Goal: Task Accomplishment & Management: Complete application form

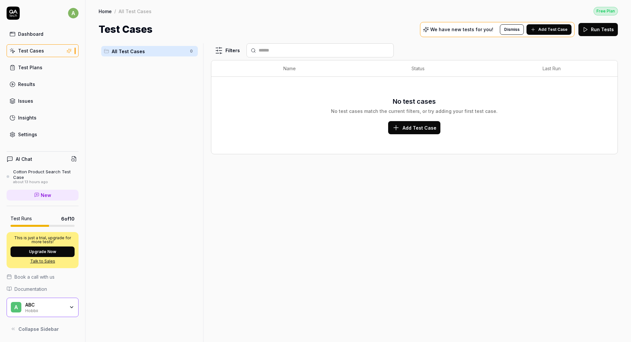
click at [44, 308] on span "Collapse Sidebar" at bounding box center [38, 329] width 40 height 7
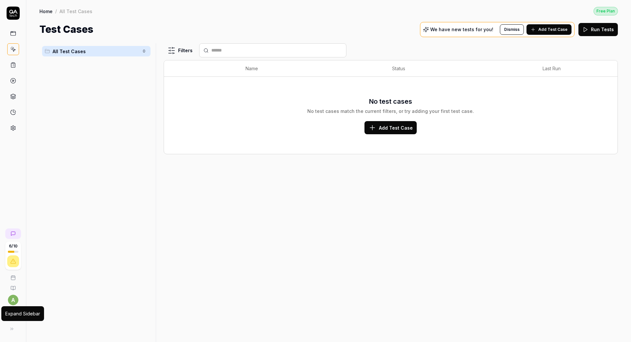
click at [12, 308] on button at bounding box center [11, 329] width 13 height 13
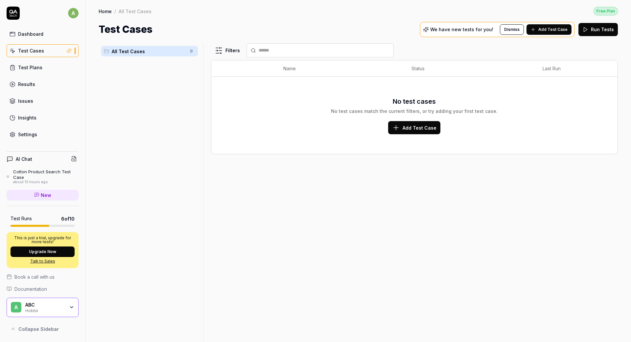
click at [15, 308] on button "Collapse Sidebar" at bounding box center [43, 329] width 72 height 13
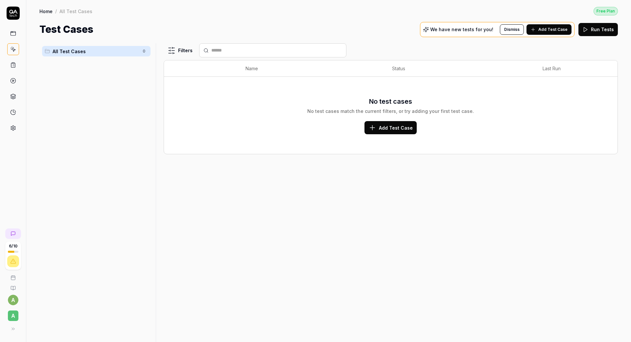
click at [12, 308] on icon at bounding box center [13, 329] width 5 height 5
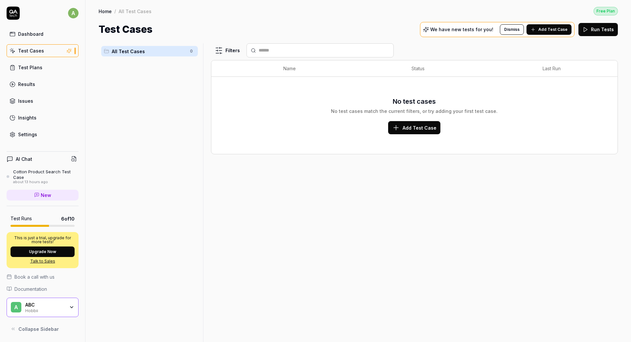
click at [24, 308] on div "A ABC Hobbii" at bounding box center [43, 308] width 72 height 20
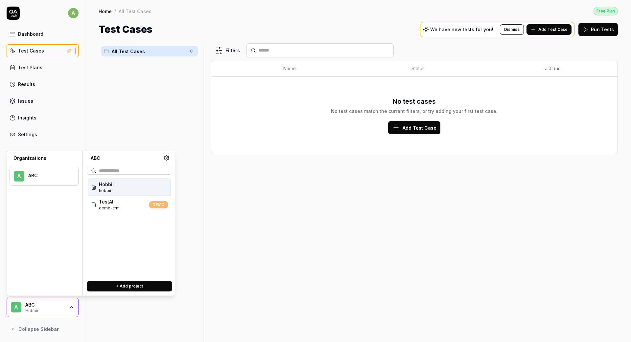
click at [31, 179] on div at bounding box center [48, 179] width 41 height 1
click at [27, 177] on div "A ABC" at bounding box center [44, 176] width 69 height 19
click at [57, 48] on link "Test Cases" at bounding box center [43, 50] width 72 height 13
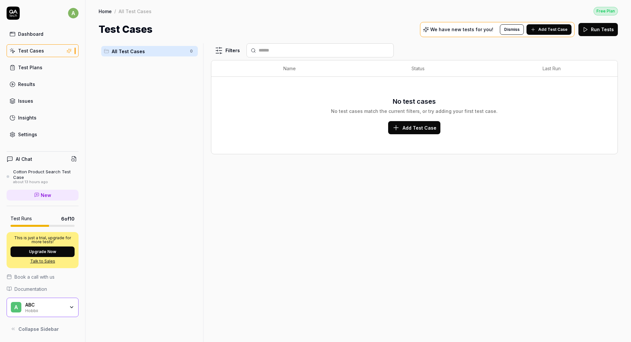
click at [33, 138] on link "Settings" at bounding box center [43, 134] width 72 height 13
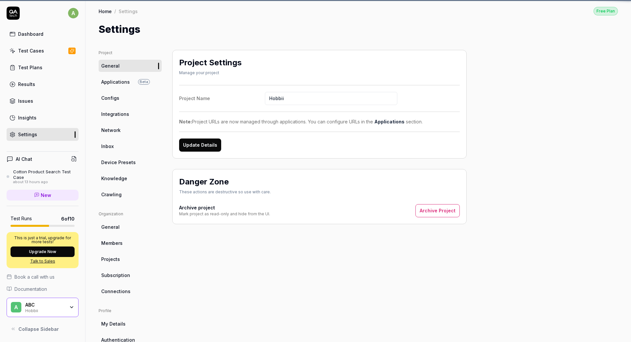
click at [32, 134] on div "Settings" at bounding box center [27, 134] width 19 height 7
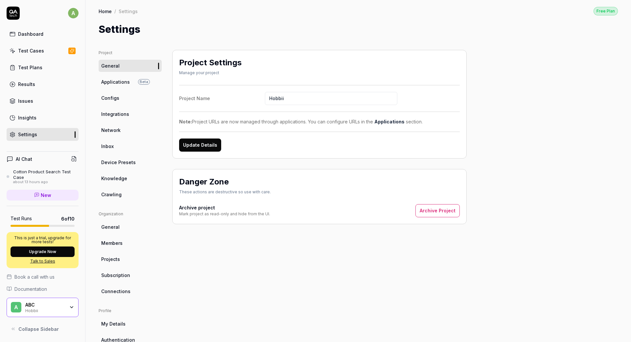
click at [110, 80] on span "Applications" at bounding box center [115, 82] width 29 height 7
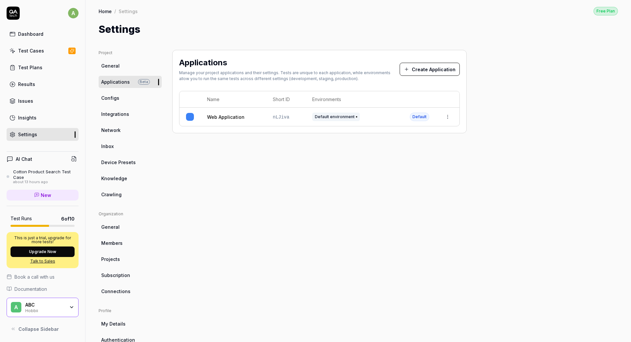
click at [421, 67] on button "Create Application" at bounding box center [429, 69] width 60 height 13
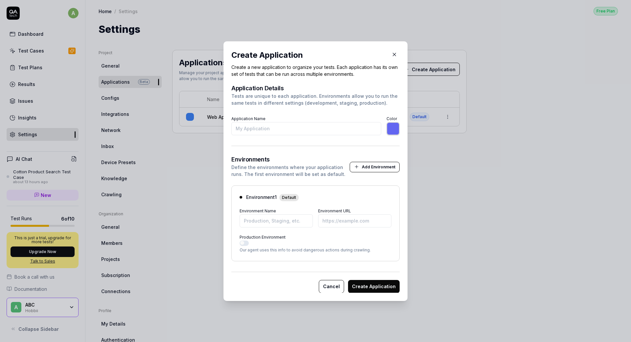
click at [253, 127] on input "Application Name" at bounding box center [306, 128] width 150 height 13
click at [254, 128] on input "Application Name" at bounding box center [306, 128] width 150 height 13
type input "T"
type input "*******"
type input "TestingAI"
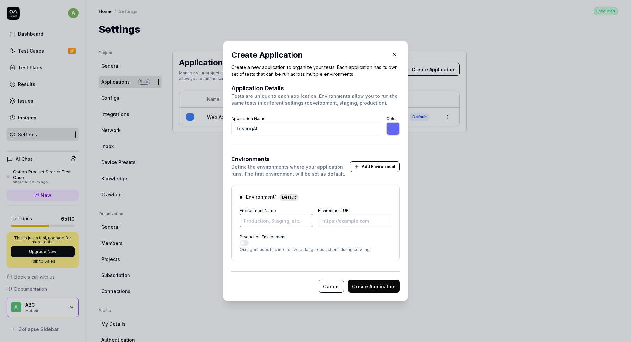
click at [264, 217] on input "Environment Name" at bounding box center [275, 220] width 73 height 13
type input "*******"
type input "Production"
click at [330, 220] on input "Environment URL" at bounding box center [354, 220] width 73 height 13
paste input "https://www.sport24.dk/"
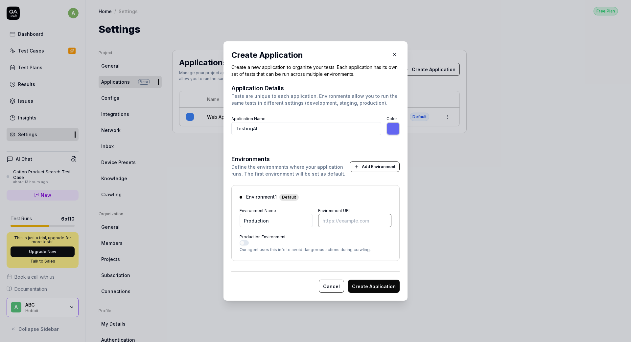
type input "*******"
type input "https://www.sport24.dk/"
click at [362, 286] on button "Create Application" at bounding box center [374, 286] width 52 height 13
type input "*******"
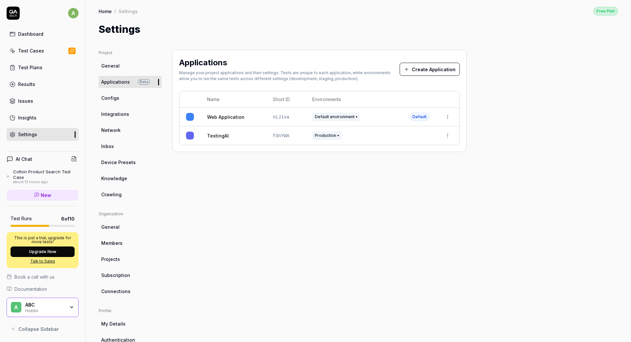
click at [223, 136] on link "TestingAI" at bounding box center [218, 135] width 22 height 7
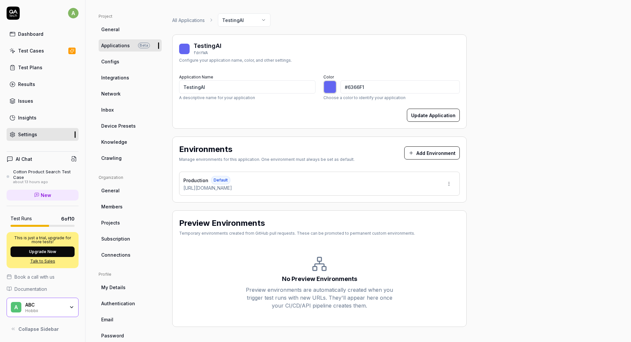
scroll to position [49, 0]
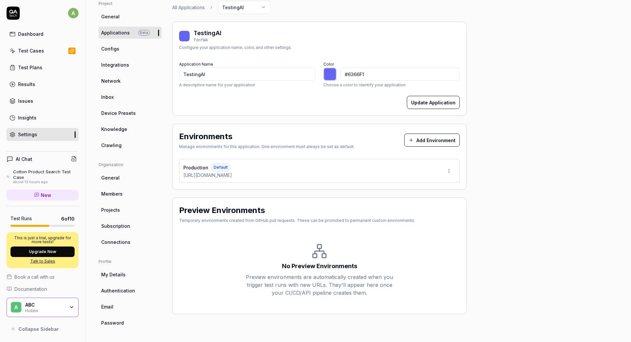
click at [426, 139] on button "Add Environment" at bounding box center [432, 140] width 56 height 13
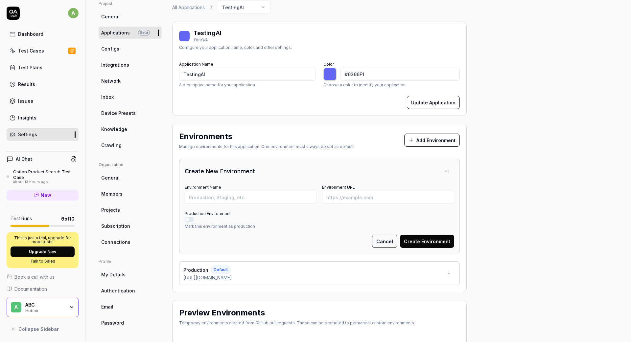
click at [388, 240] on button "Cancel" at bounding box center [384, 241] width 25 height 13
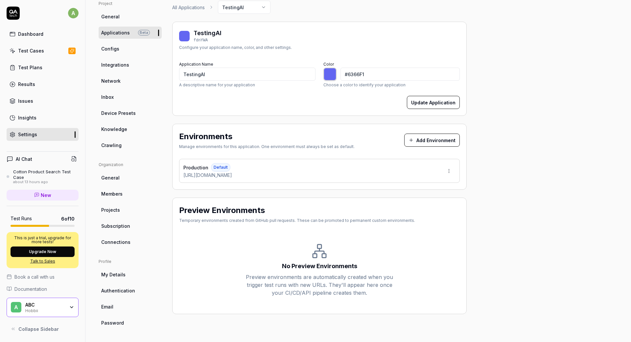
click at [123, 36] on span "Applications" at bounding box center [115, 32] width 29 height 7
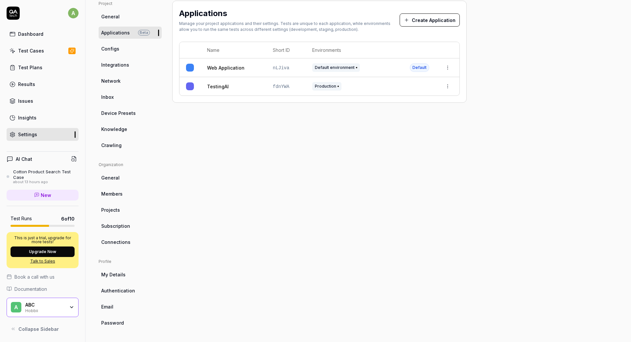
click at [212, 65] on link "Web Application" at bounding box center [225, 67] width 37 height 7
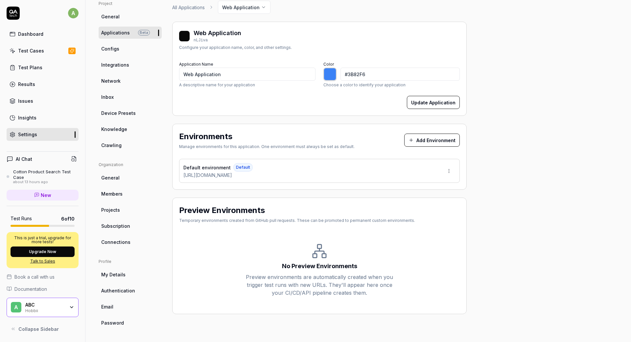
click at [117, 34] on span "Applications" at bounding box center [115, 32] width 29 height 7
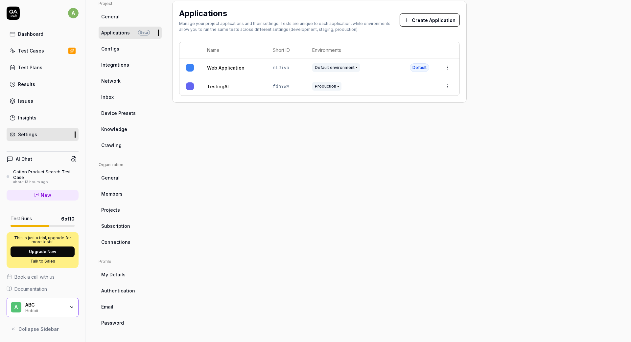
click at [113, 48] on span "Configs" at bounding box center [110, 48] width 18 height 7
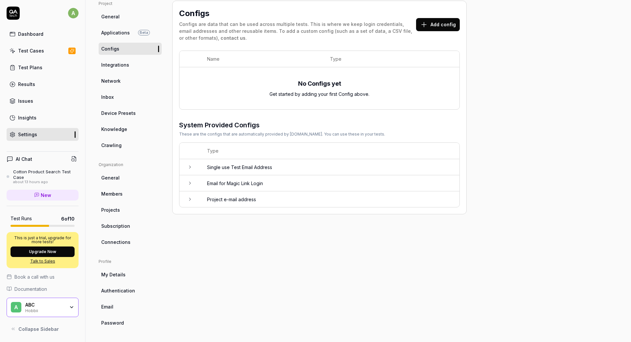
click at [113, 63] on span "Integrations" at bounding box center [115, 64] width 28 height 7
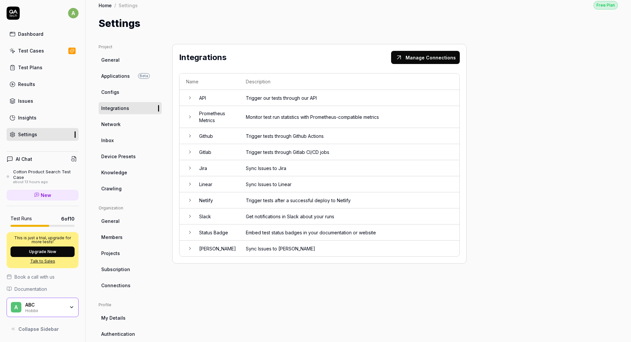
scroll to position [49, 0]
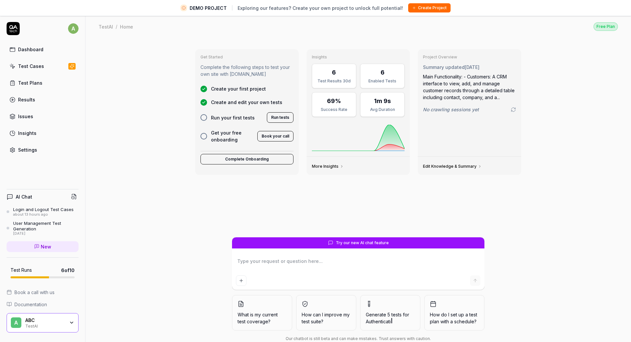
type textarea "*"
